Goal: Transaction & Acquisition: Book appointment/travel/reservation

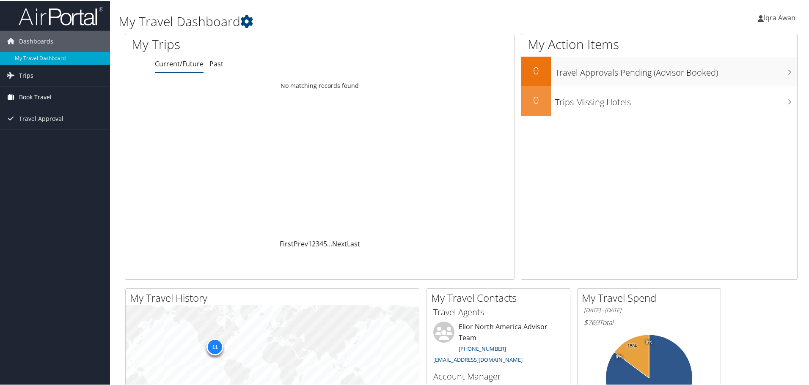
click at [52, 96] on link "Book Travel" at bounding box center [55, 96] width 110 height 21
click at [61, 140] on link "Book/Manage Online Trips" at bounding box center [55, 138] width 110 height 13
